Goal: Information Seeking & Learning: Learn about a topic

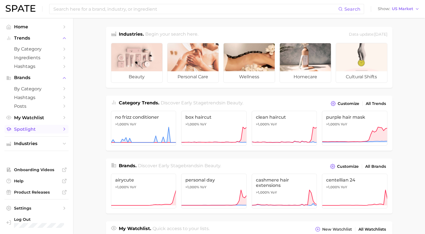
click at [31, 129] on span "Spotlight" at bounding box center [36, 129] width 45 height 5
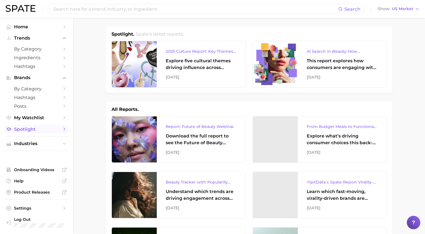
click at [31, 133] on link "Spotlight" at bounding box center [36, 129] width 64 height 9
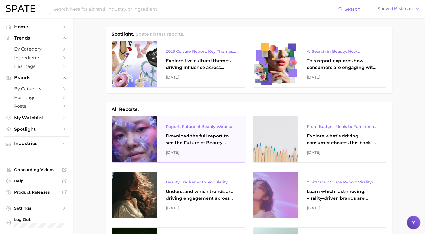
click at [217, 129] on div "Report: Future of Beauty Webinar" at bounding box center [201, 126] width 71 height 7
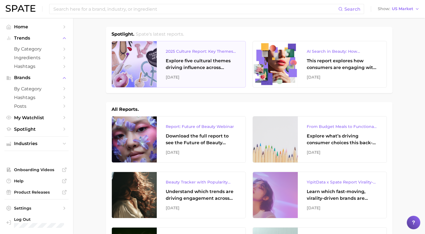
click at [203, 70] on div "Explore five cultural themes driving influence across beauty, food, and pop cul…" at bounding box center [201, 64] width 71 height 13
